Goal: Task Accomplishment & Management: Use online tool/utility

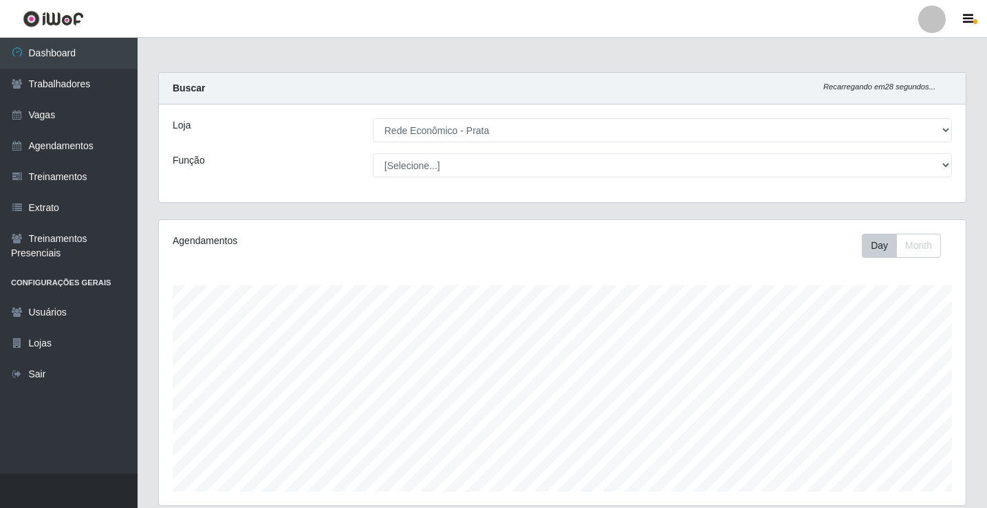
select select "192"
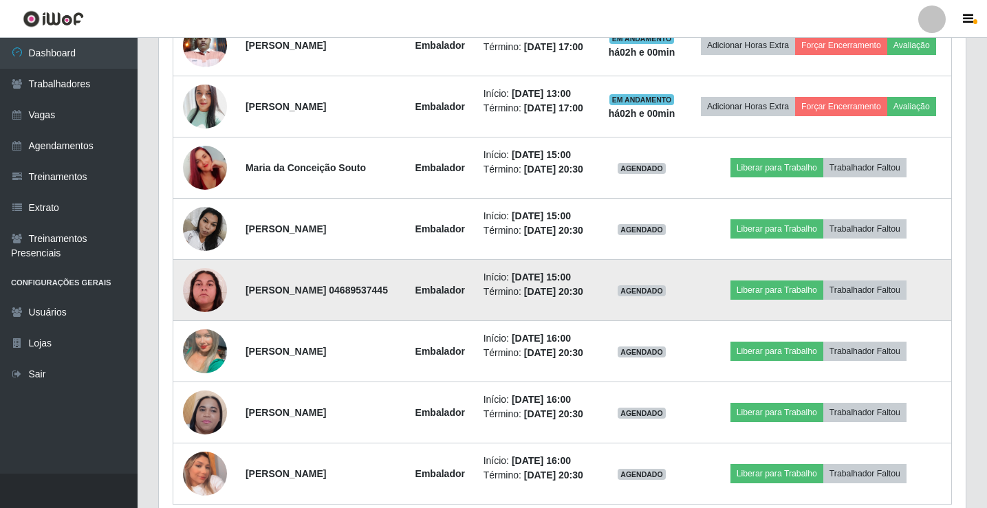
scroll to position [595, 0]
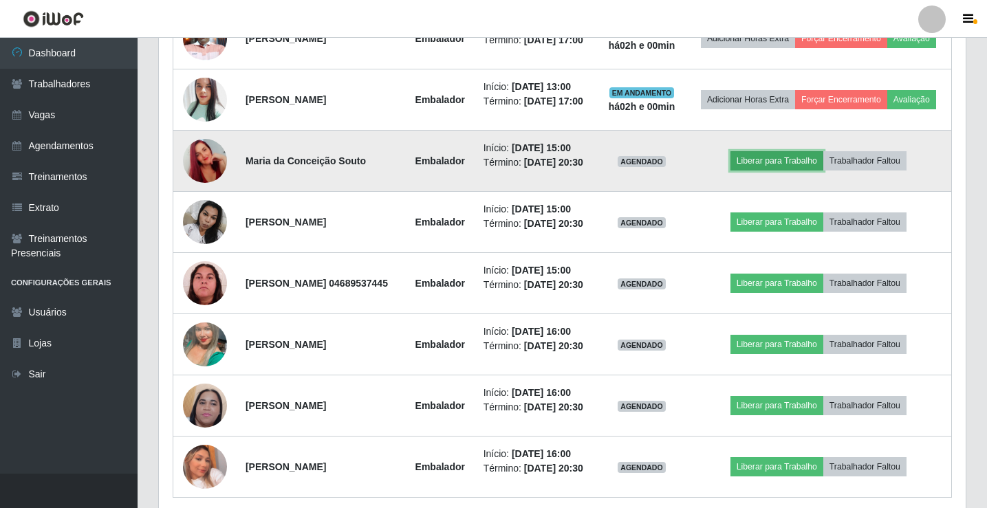
click at [774, 171] on button "Liberar para Trabalho" at bounding box center [776, 160] width 93 height 19
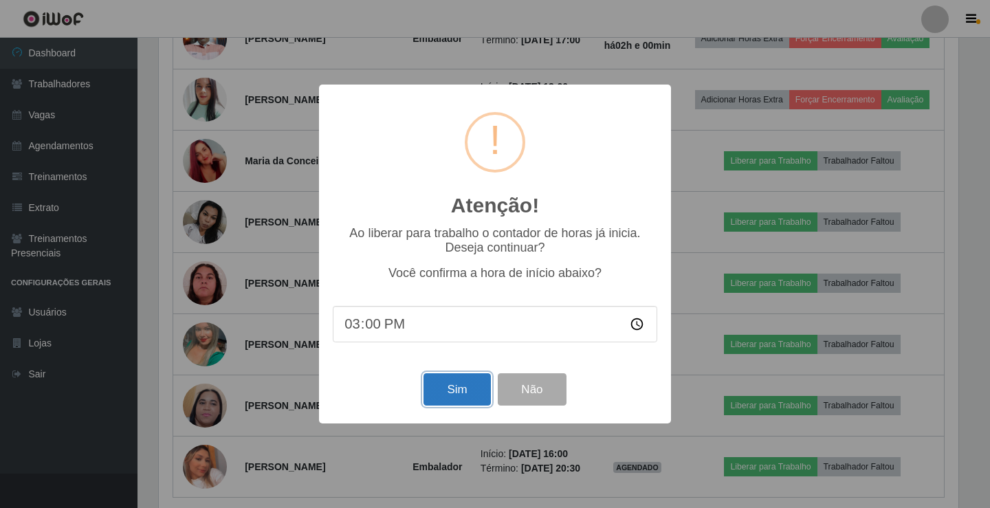
click at [454, 402] on button "Sim" at bounding box center [457, 389] width 67 height 32
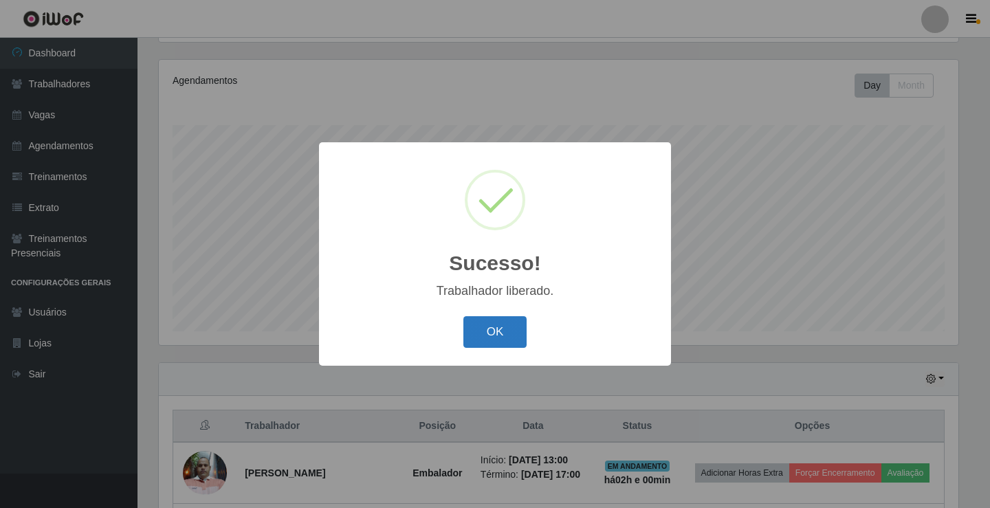
click at [479, 339] on button "OK" at bounding box center [495, 332] width 64 height 32
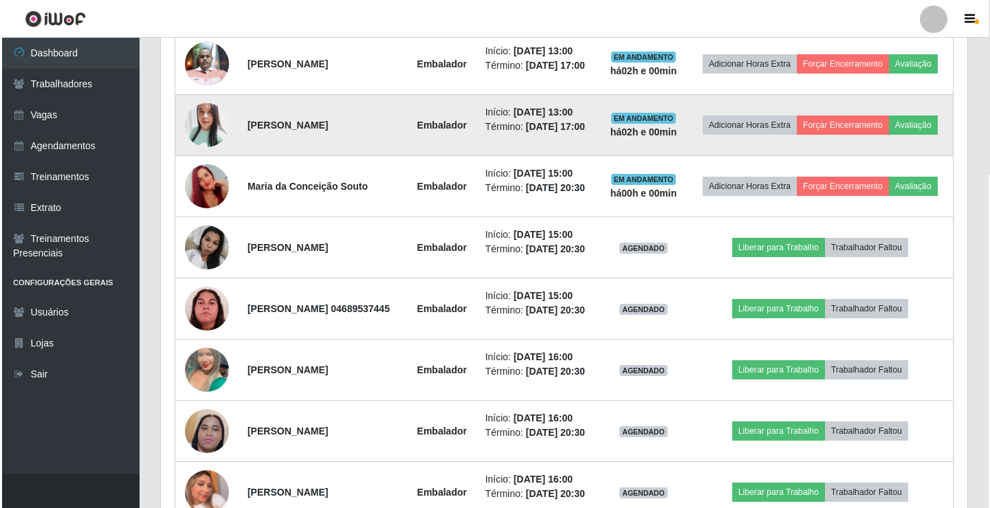
scroll to position [573, 0]
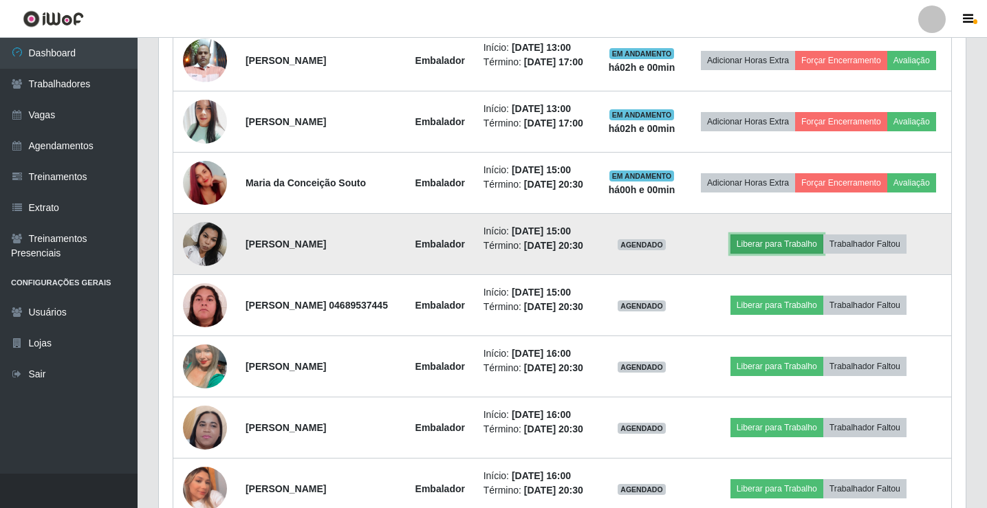
click at [754, 254] on button "Liberar para Trabalho" at bounding box center [776, 243] width 93 height 19
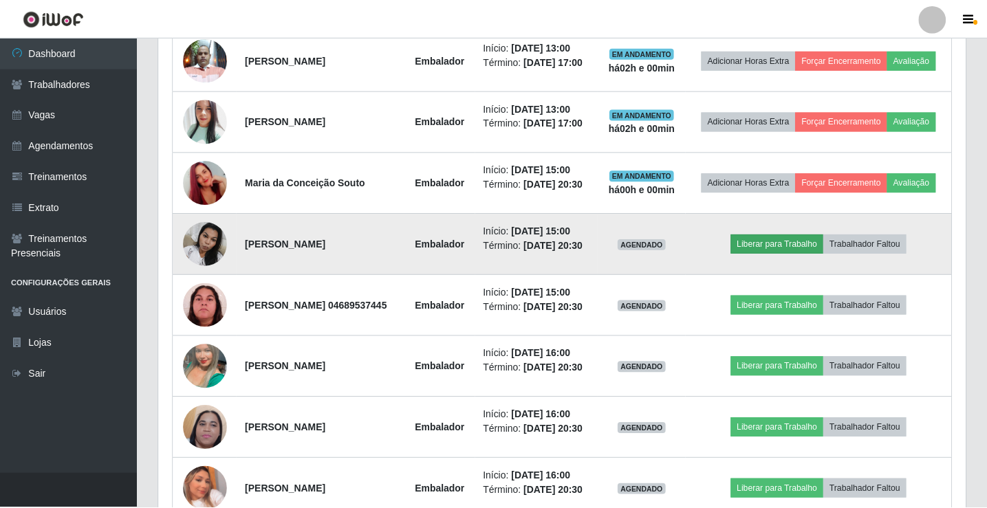
scroll to position [285, 800]
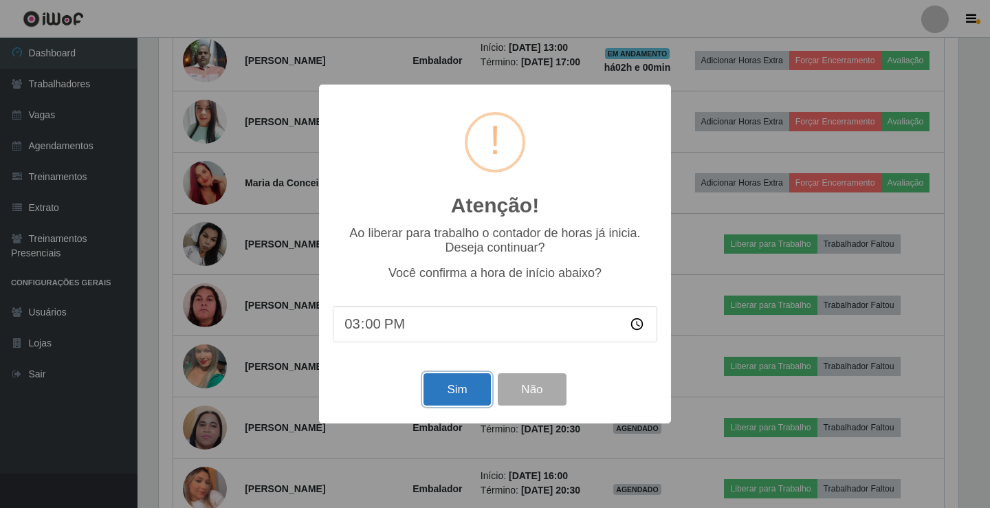
click at [439, 391] on button "Sim" at bounding box center [457, 389] width 67 height 32
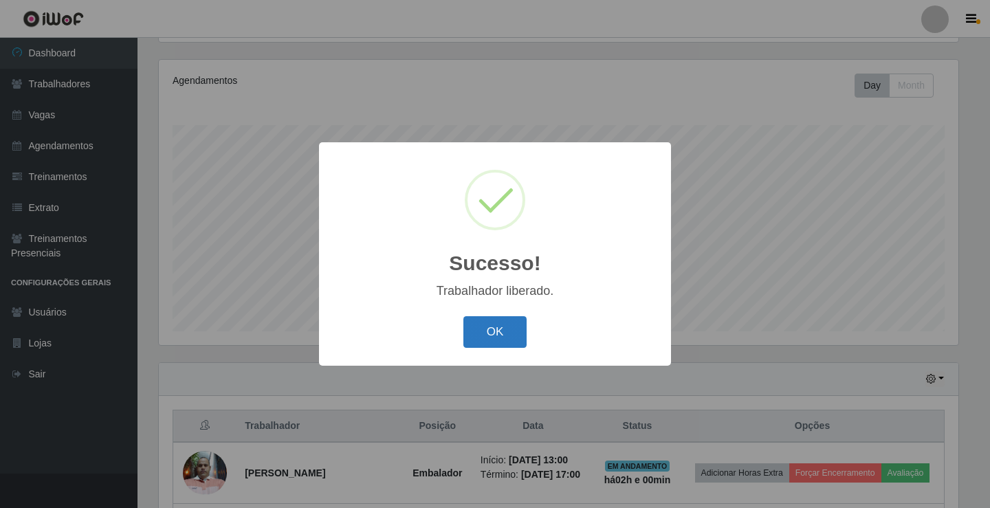
click at [484, 338] on button "OK" at bounding box center [495, 332] width 64 height 32
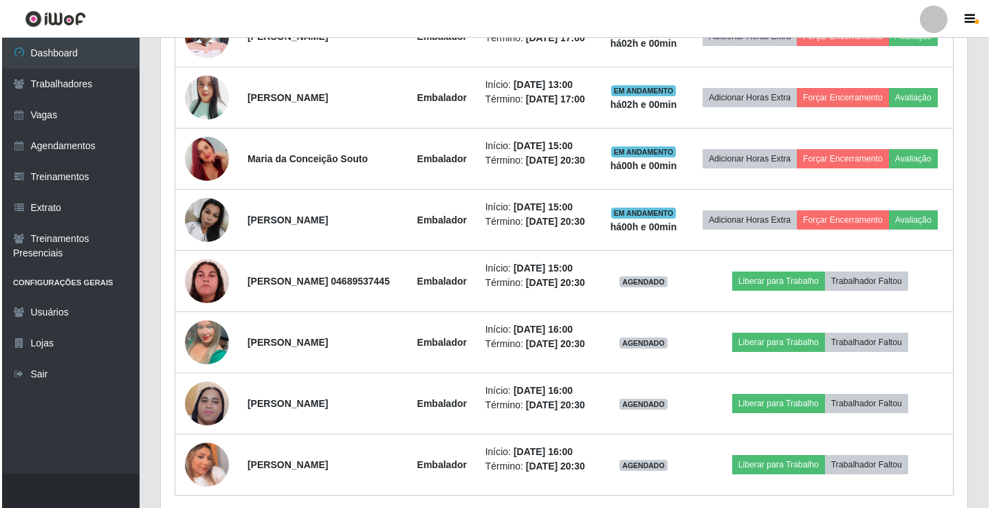
scroll to position [573, 0]
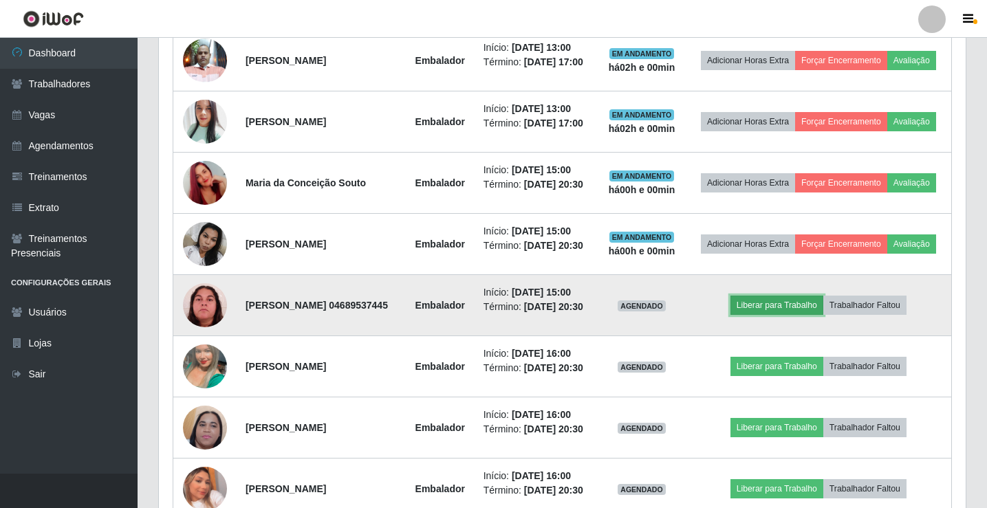
click at [757, 315] on button "Liberar para Trabalho" at bounding box center [776, 305] width 93 height 19
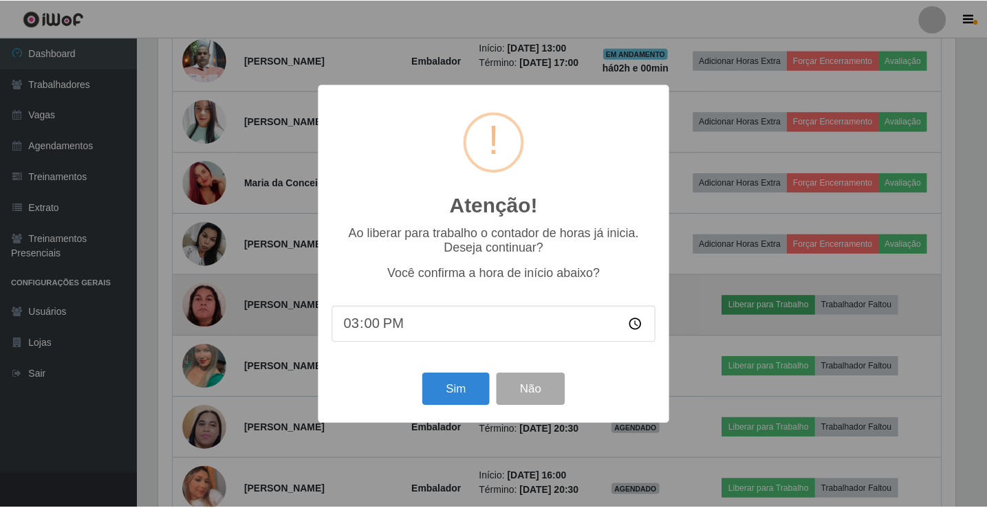
scroll to position [285, 800]
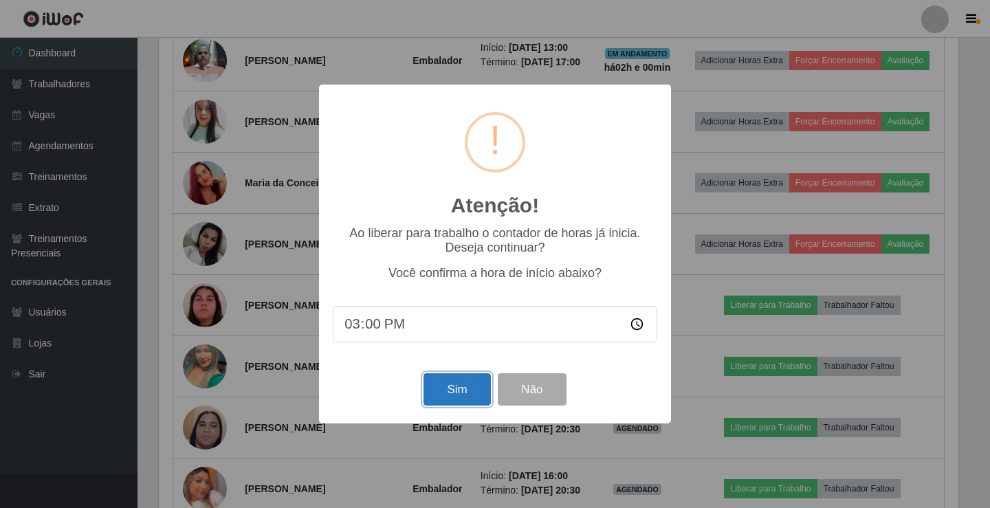
click at [471, 404] on button "Sim" at bounding box center [457, 389] width 67 height 32
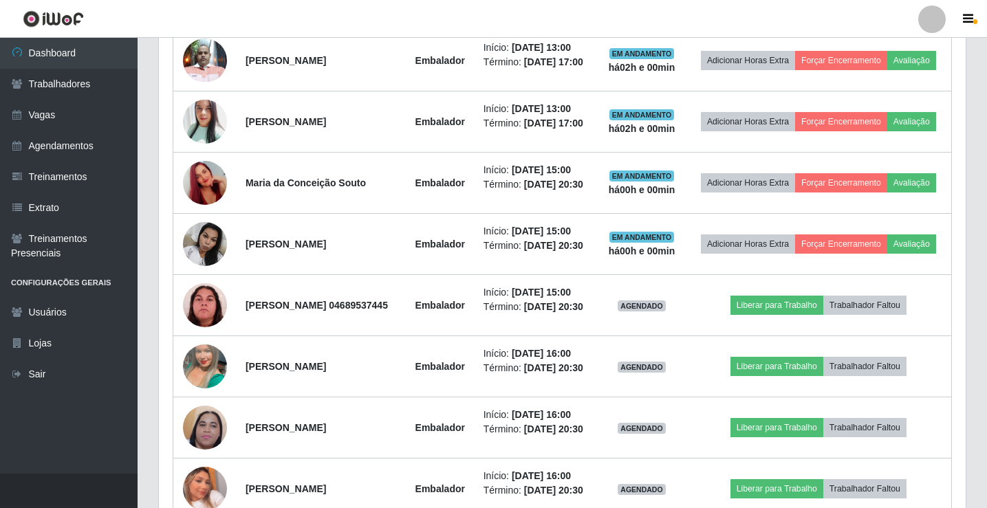
scroll to position [0, 0]
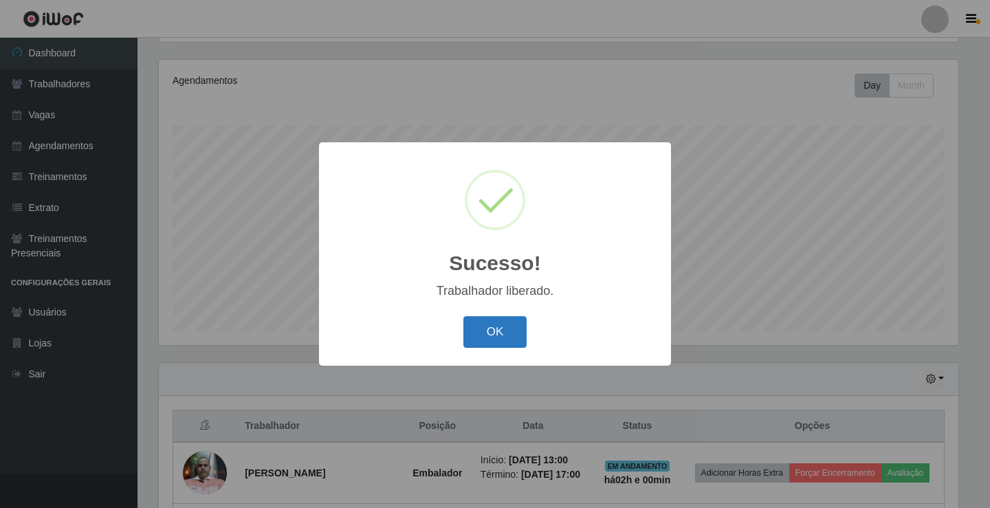
click at [476, 336] on button "OK" at bounding box center [495, 332] width 64 height 32
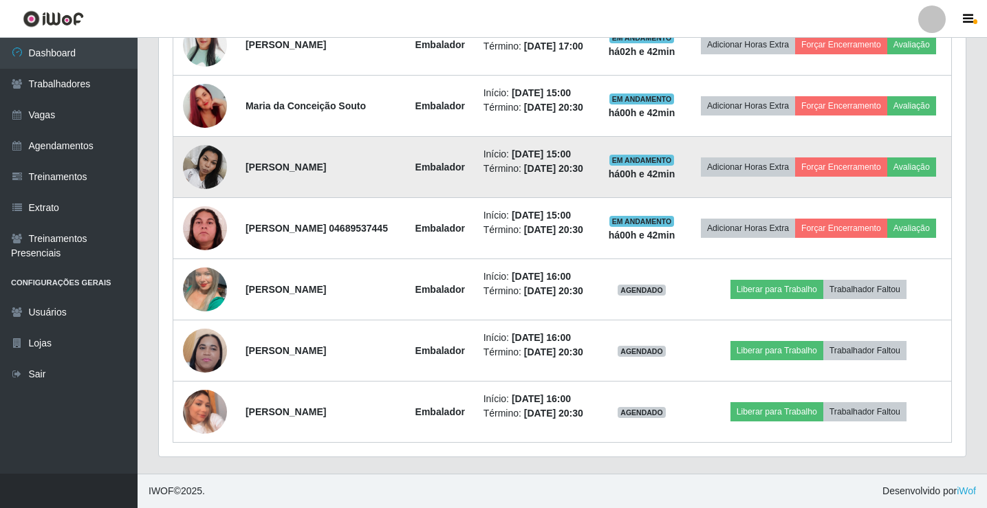
scroll to position [732, 0]
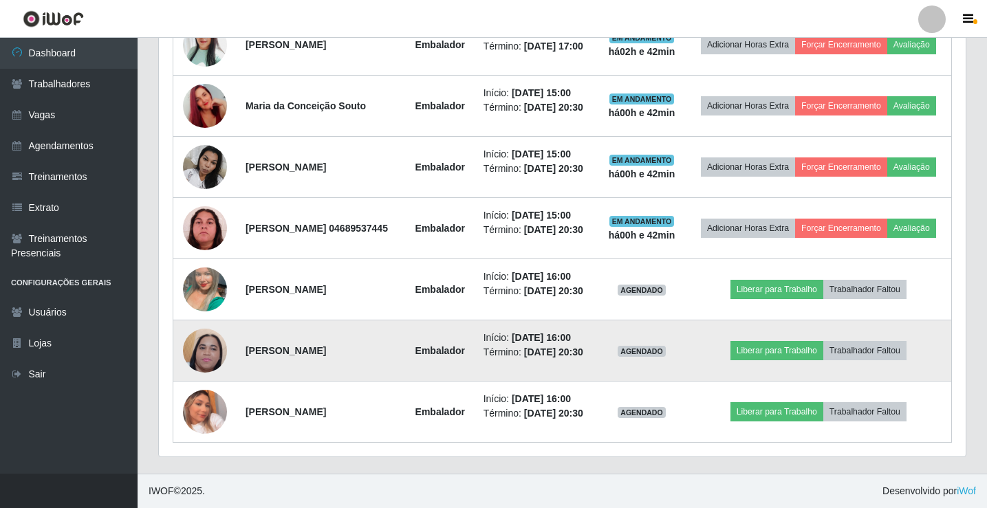
click at [201, 343] on img at bounding box center [205, 351] width 44 height 98
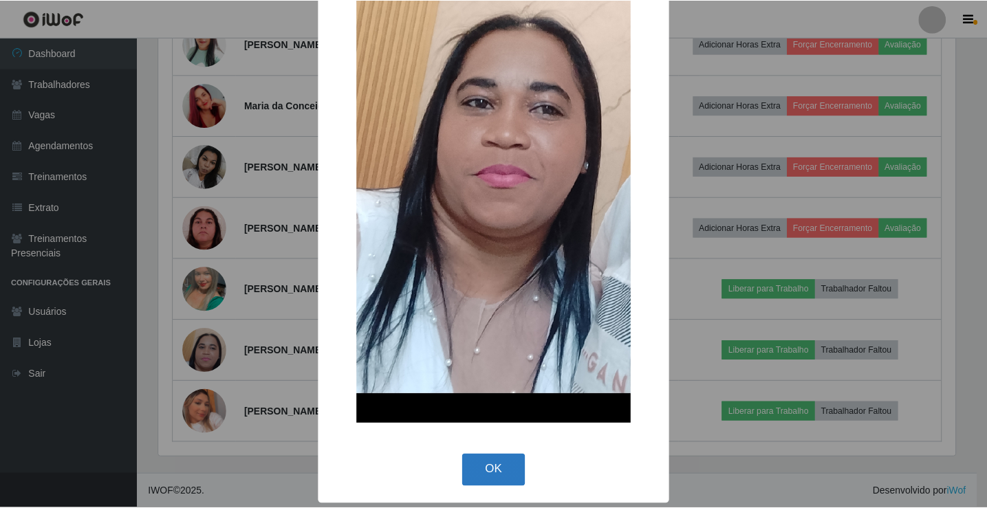
scroll to position [223, 0]
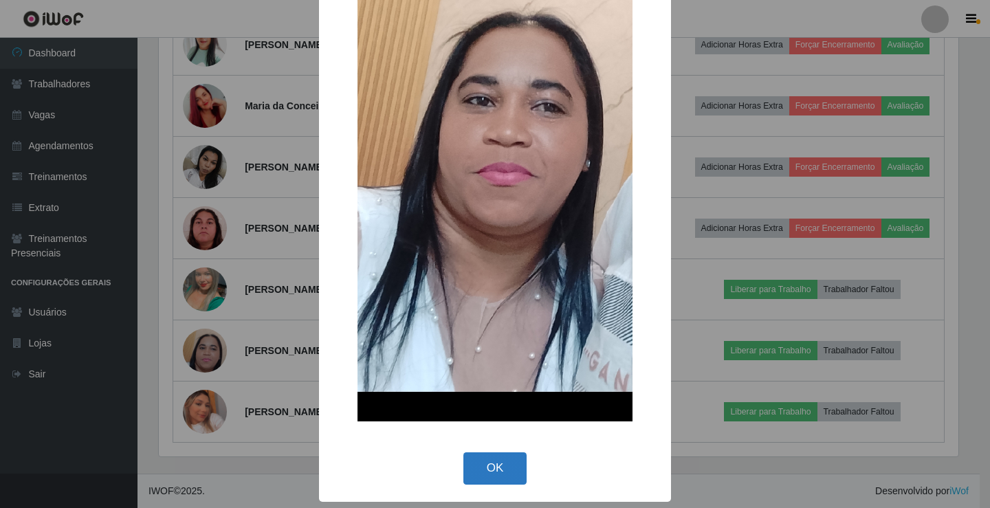
click at [507, 466] on button "OK" at bounding box center [495, 468] width 64 height 32
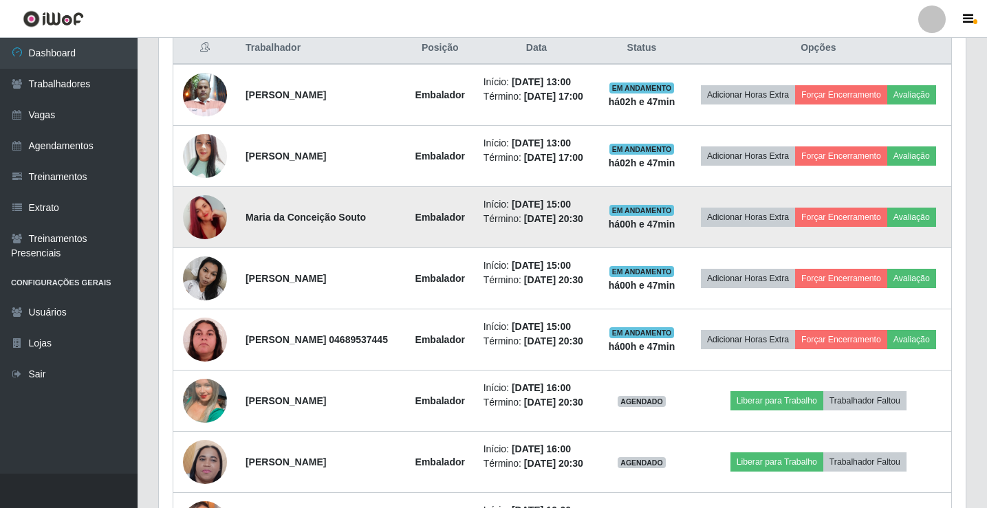
scroll to position [663, 0]
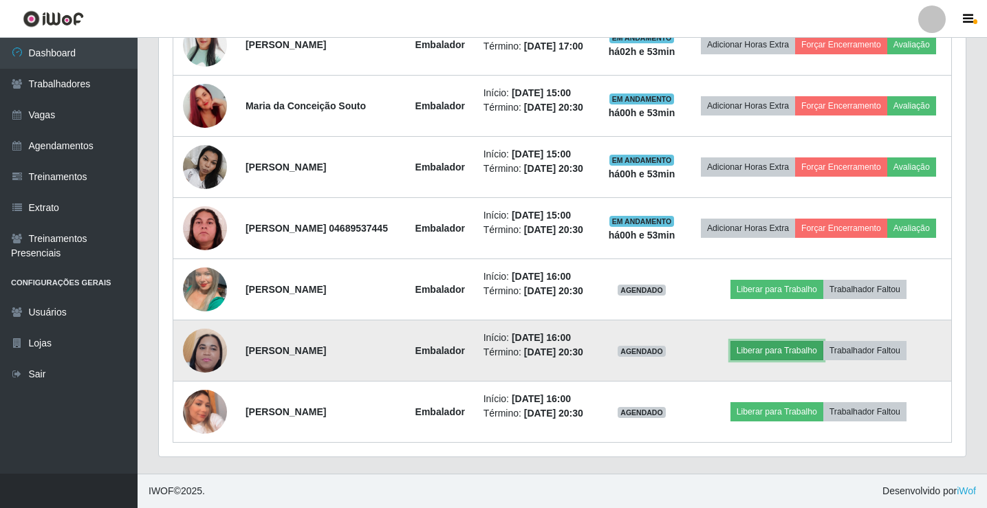
click at [784, 360] on button "Liberar para Trabalho" at bounding box center [776, 350] width 93 height 19
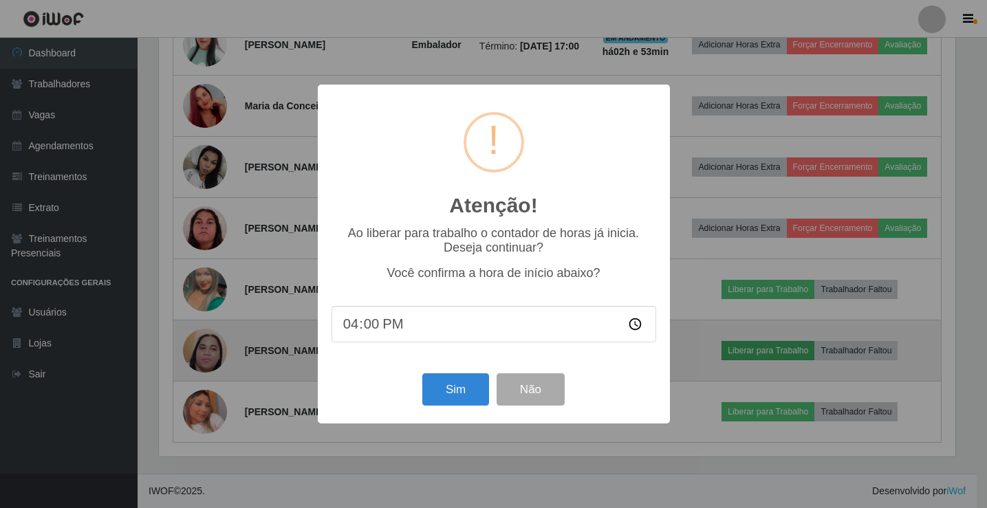
scroll to position [285, 800]
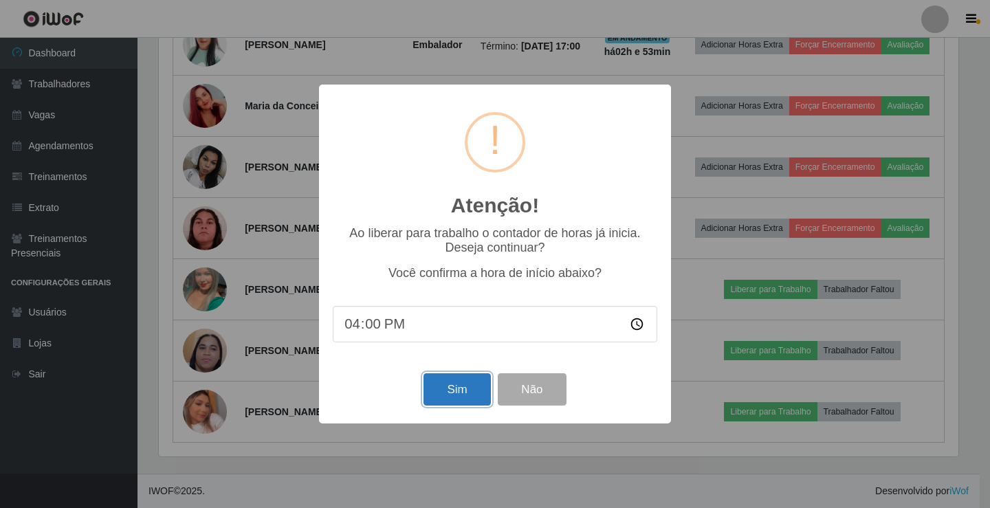
click at [454, 390] on button "Sim" at bounding box center [457, 389] width 67 height 32
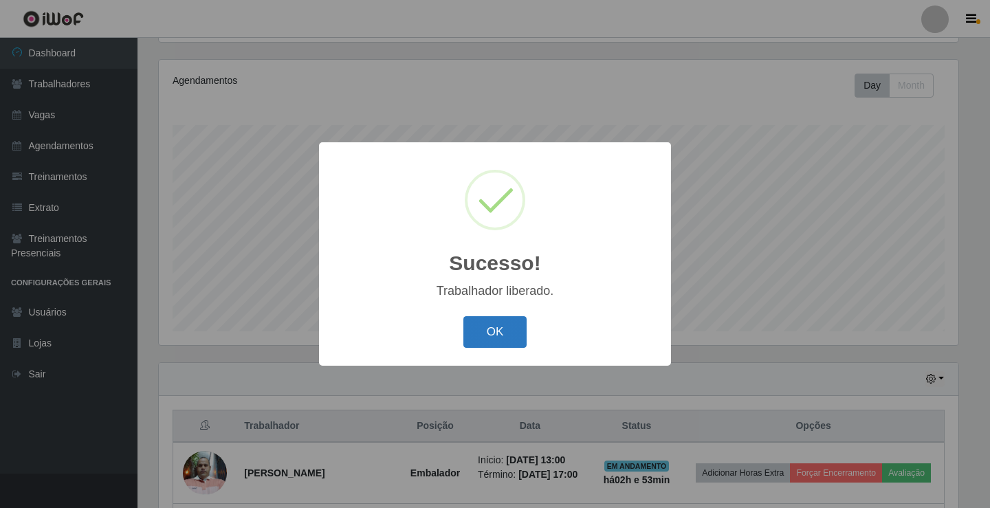
click at [479, 338] on button "OK" at bounding box center [495, 332] width 64 height 32
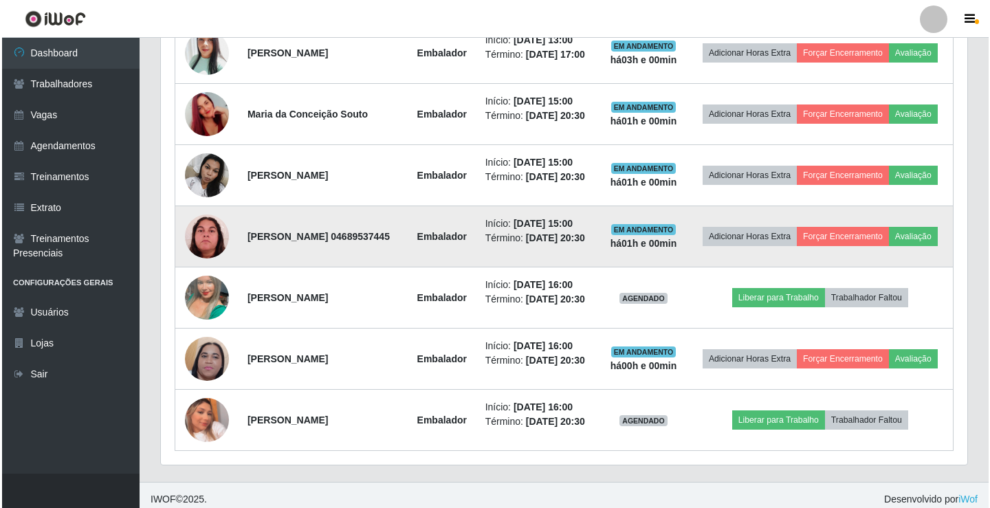
scroll to position [710, 0]
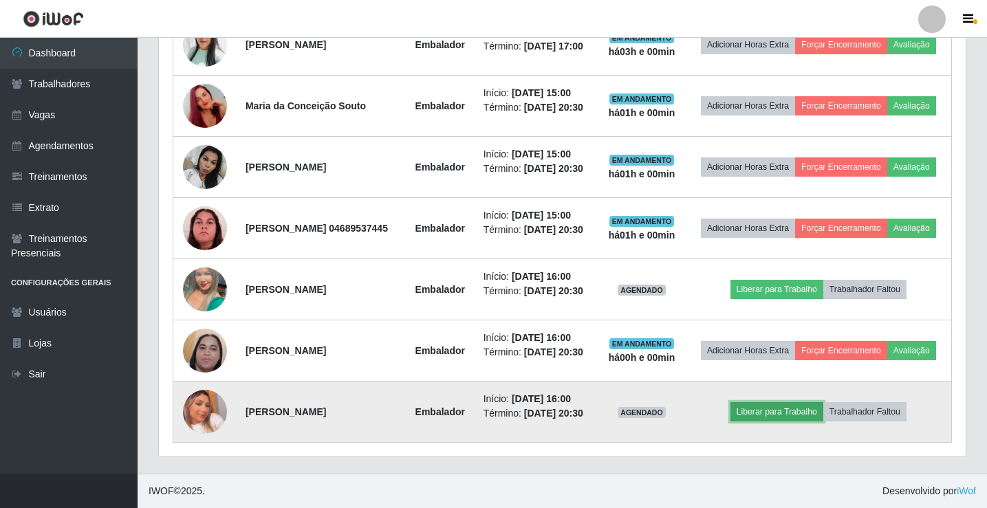
click at [774, 421] on button "Liberar para Trabalho" at bounding box center [776, 411] width 93 height 19
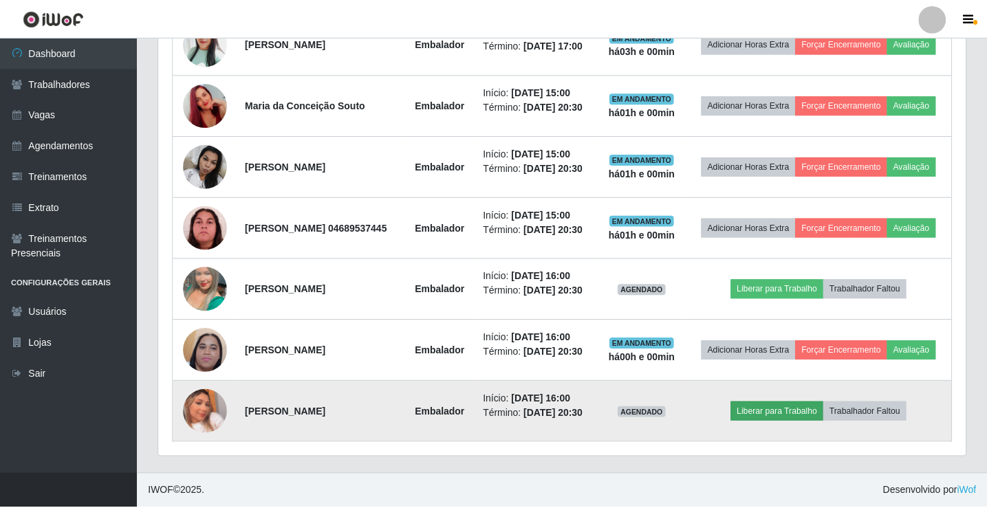
scroll to position [285, 800]
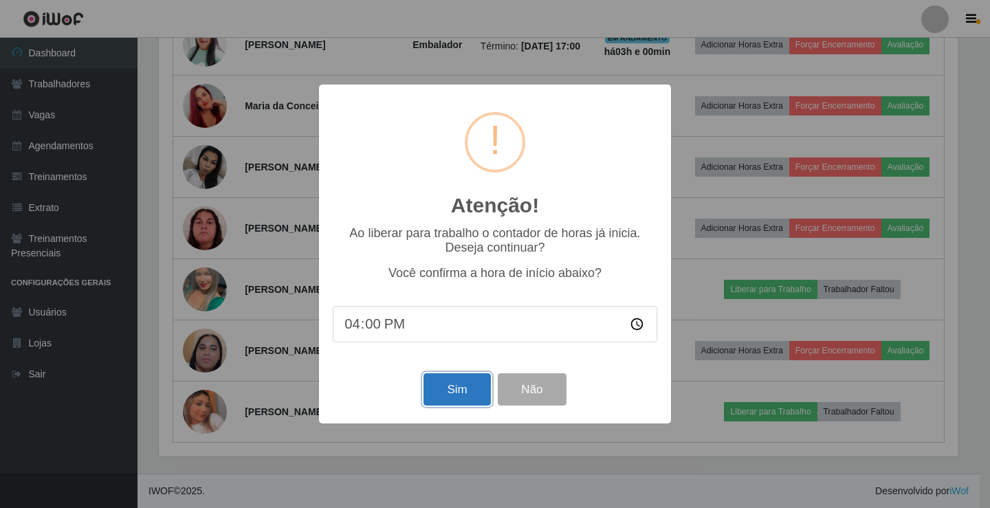
click at [441, 390] on button "Sim" at bounding box center [457, 389] width 67 height 32
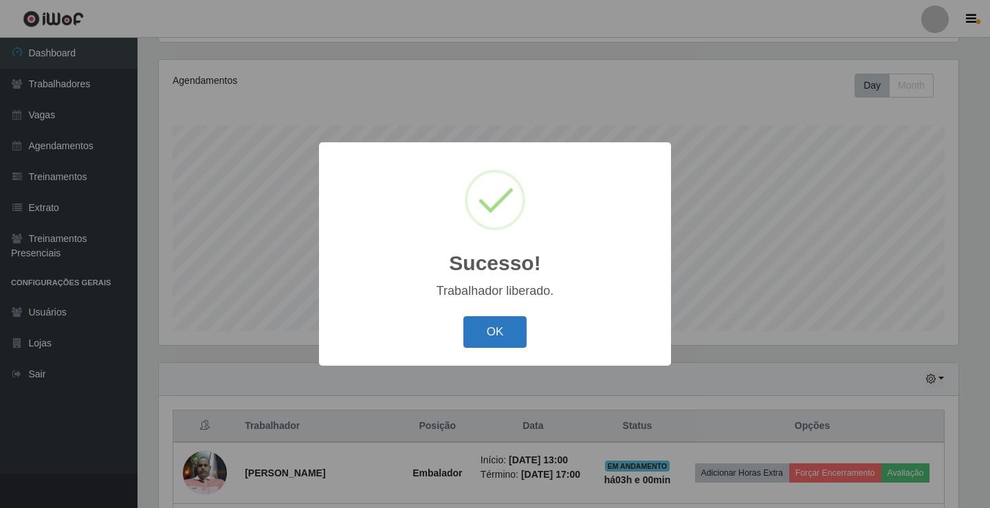
click at [490, 347] on button "OK" at bounding box center [495, 332] width 64 height 32
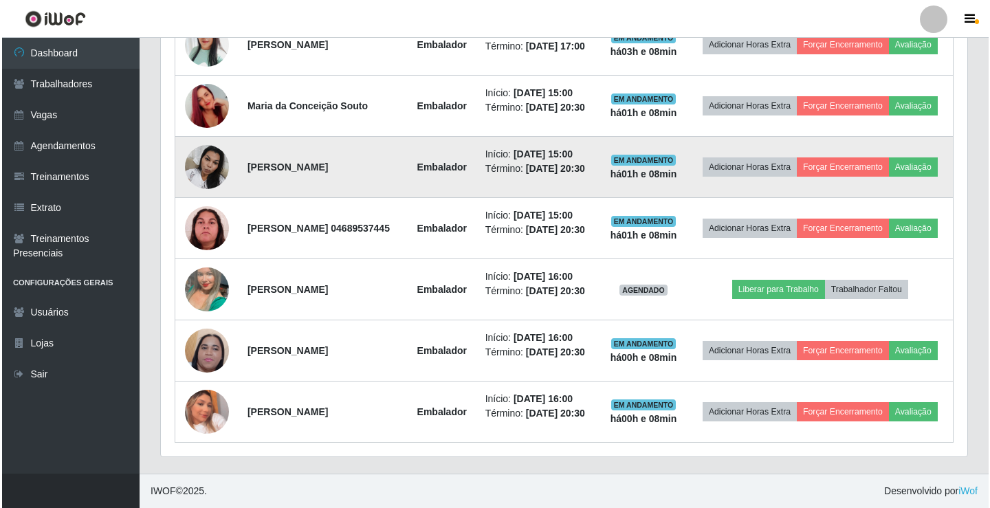
scroll to position [663, 0]
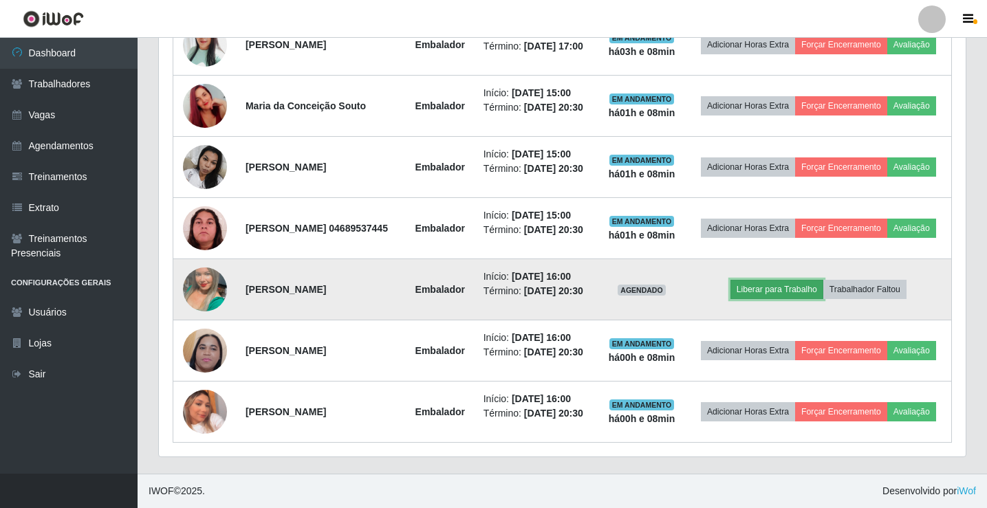
click at [789, 299] on button "Liberar para Trabalho" at bounding box center [776, 289] width 93 height 19
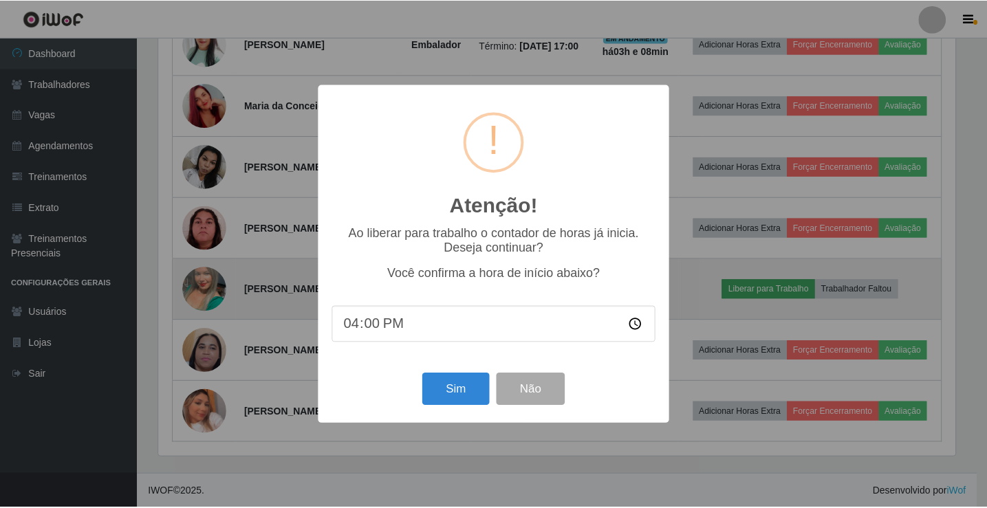
scroll to position [285, 800]
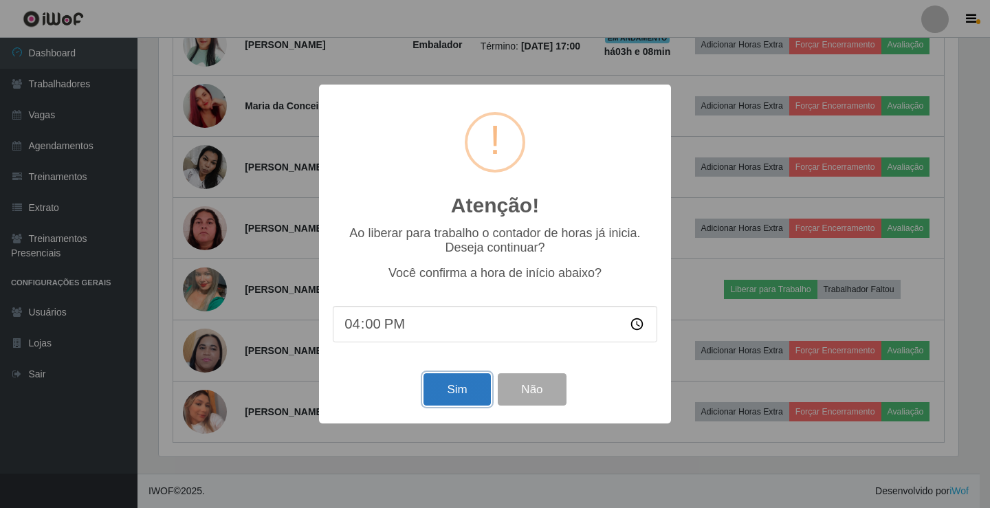
click at [473, 395] on button "Sim" at bounding box center [457, 389] width 67 height 32
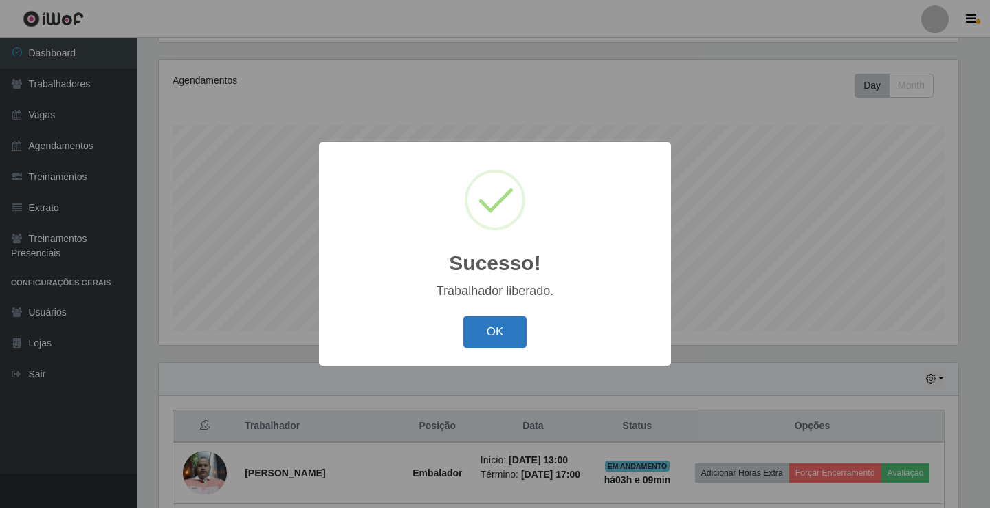
click at [507, 333] on button "OK" at bounding box center [495, 332] width 64 height 32
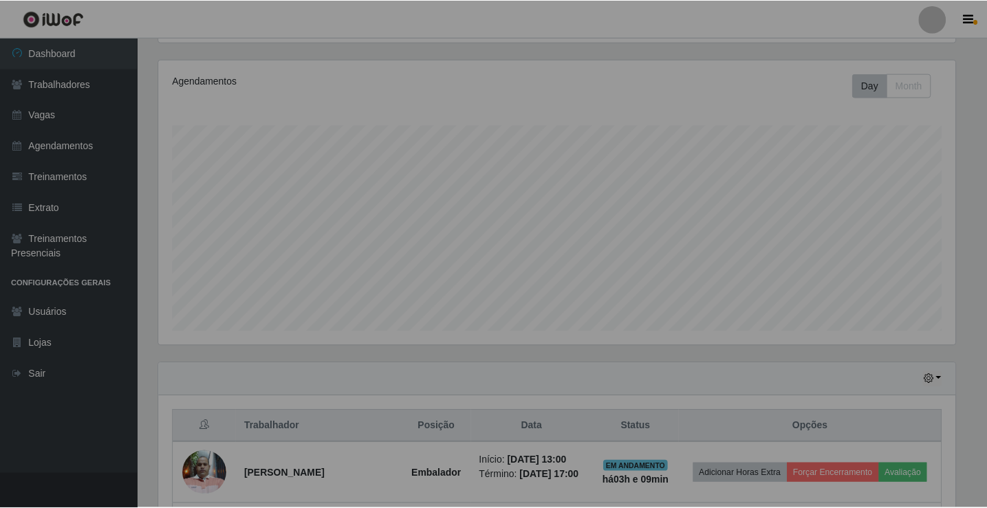
scroll to position [285, 806]
